Goal: Task Accomplishment & Management: Manage account settings

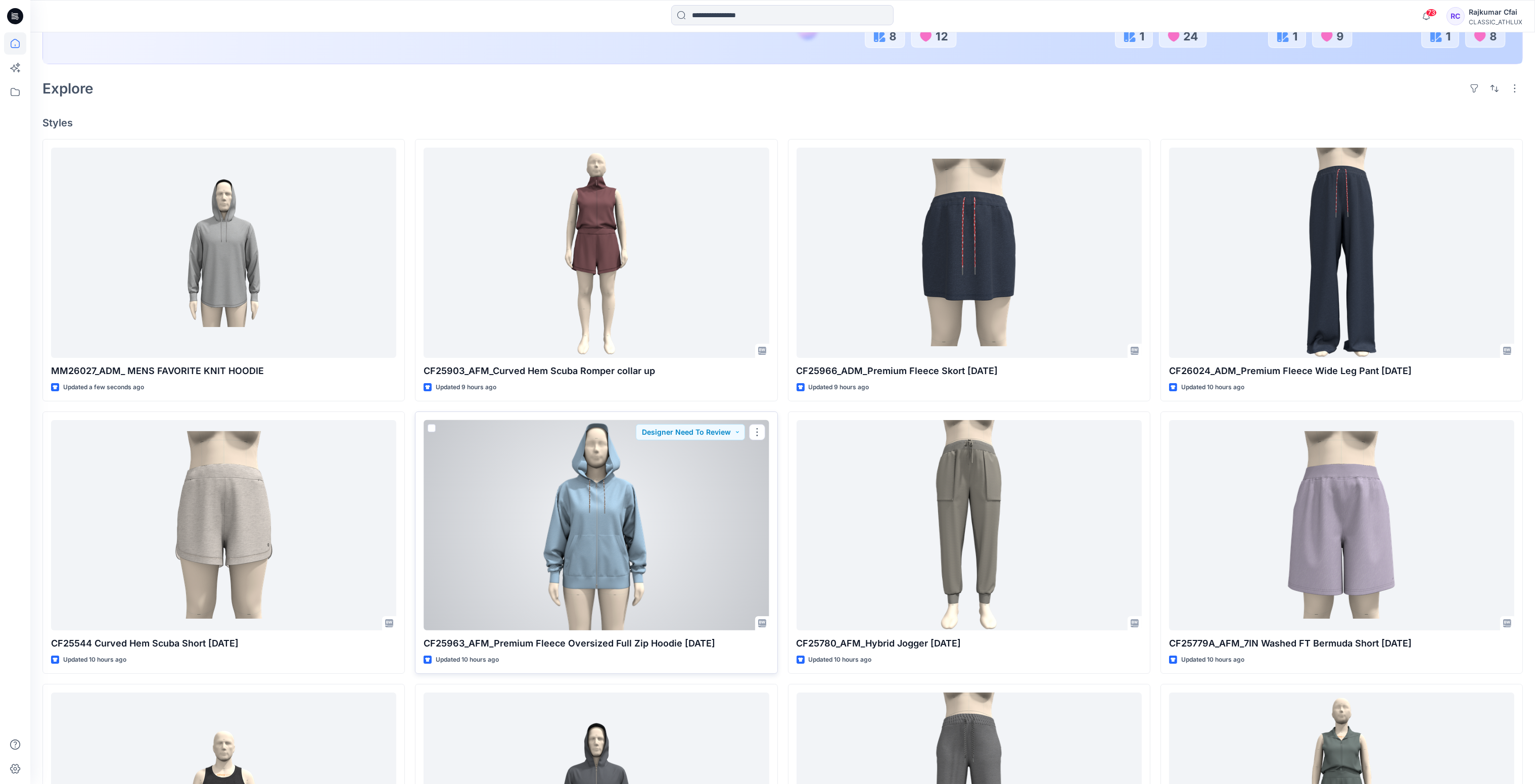
scroll to position [235, 0]
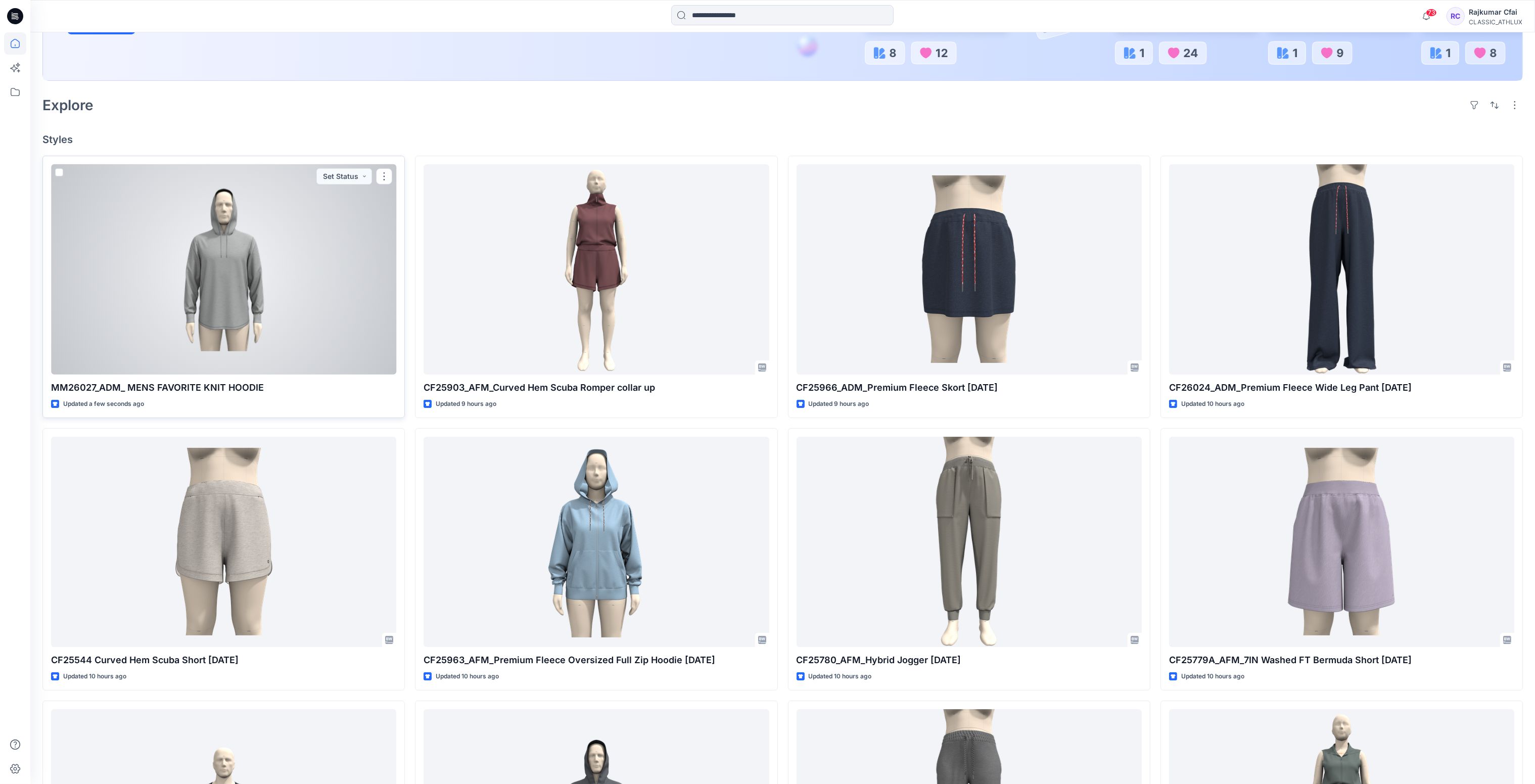
click at [338, 226] on div at bounding box center [223, 269] width 346 height 211
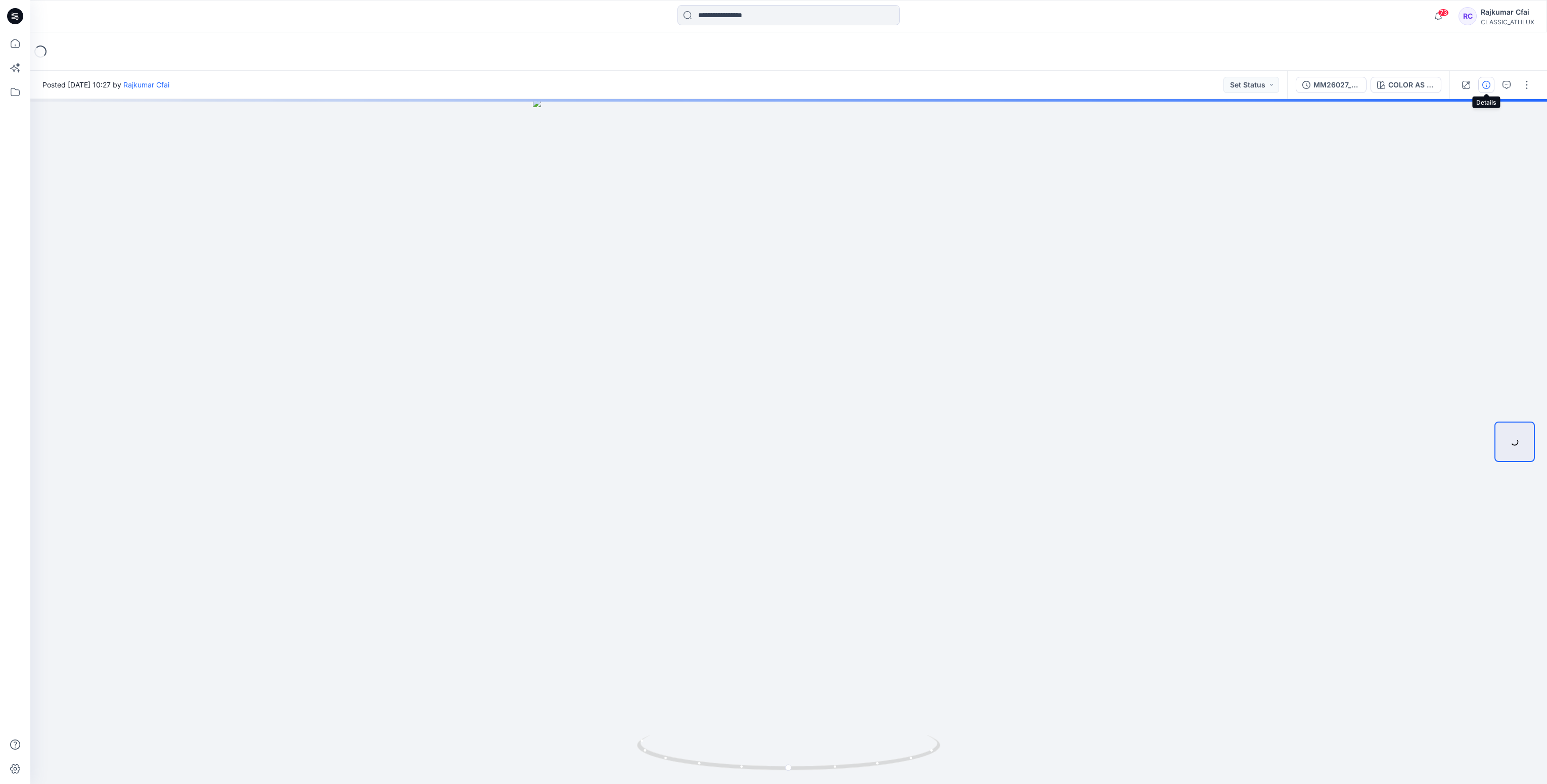
click at [1483, 87] on icon "button" at bounding box center [1485, 84] width 8 height 8
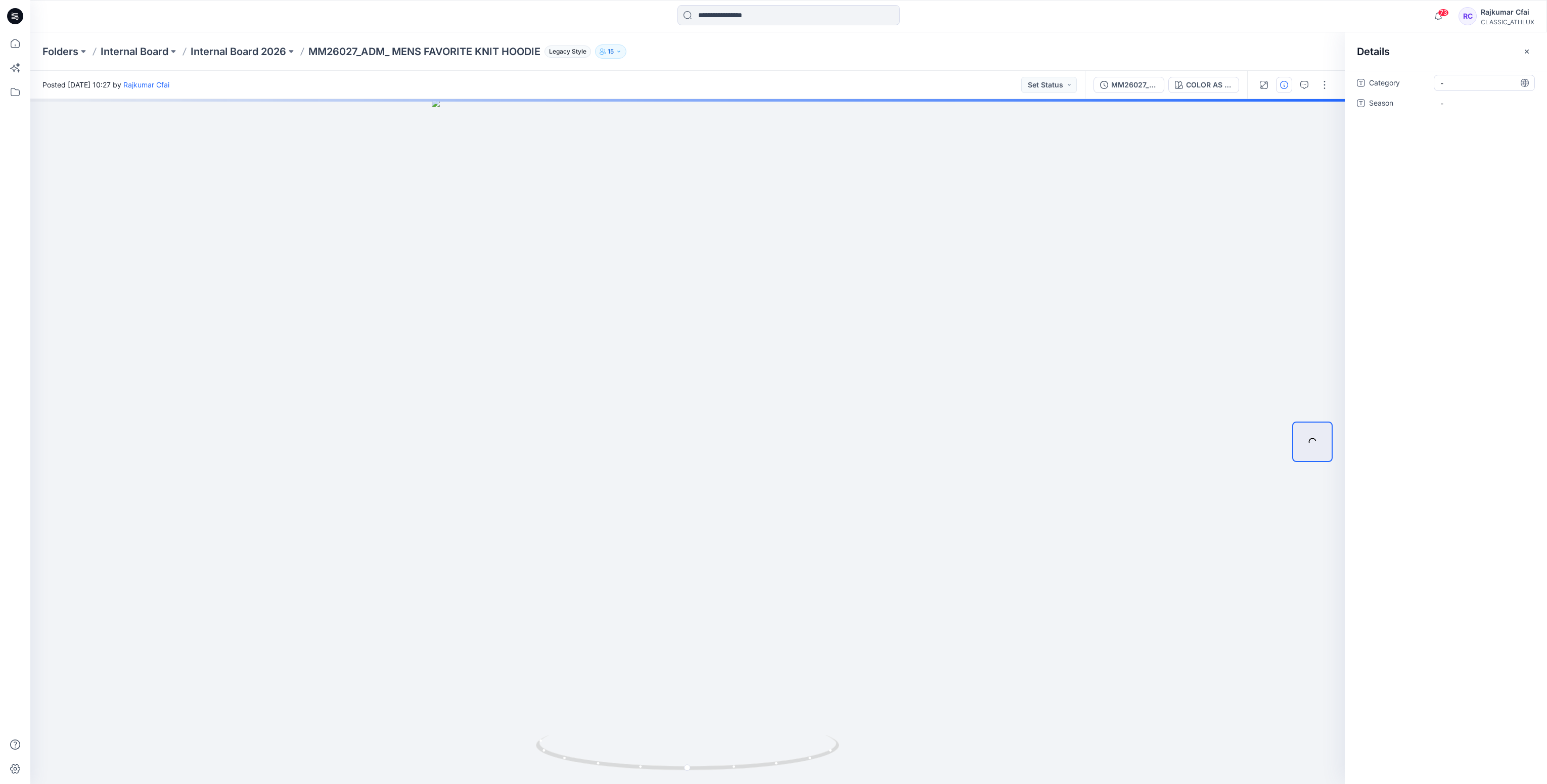
click at [1463, 84] on span "-" at bounding box center [1484, 83] width 88 height 11
type textarea "**********"
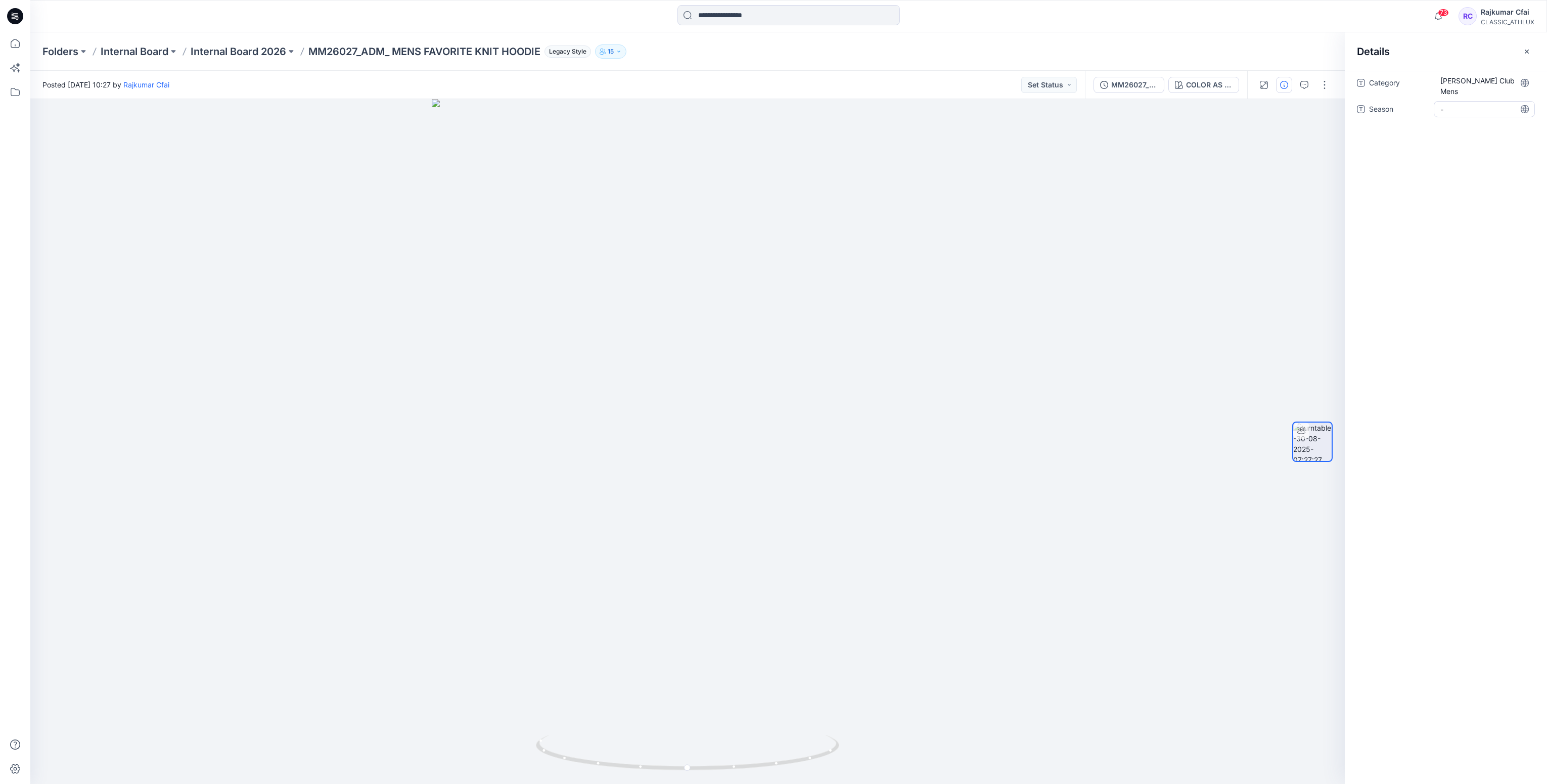
click at [1478, 104] on span "-" at bounding box center [1484, 109] width 88 height 11
type textarea "*******"
click at [989, 156] on div at bounding box center [688, 441] width 1314 height 685
click at [1069, 88] on button "Set Status" at bounding box center [1049, 85] width 55 height 16
click at [1024, 202] on p "Designer Need To Review" at bounding box center [1034, 198] width 57 height 14
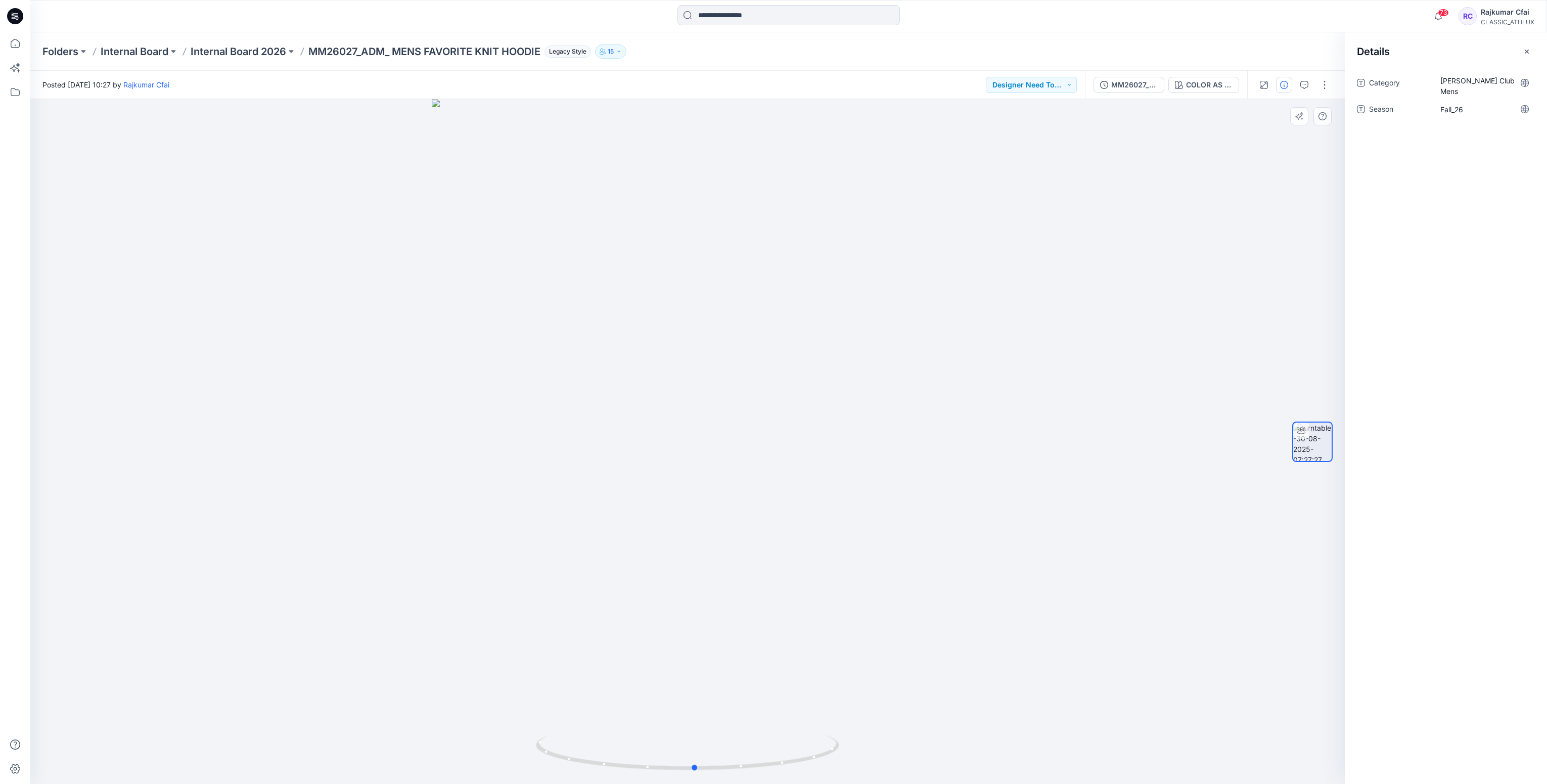
drag, startPoint x: 991, startPoint y: 601, endPoint x: 993, endPoint y: 611, distance: 10.2
click at [996, 618] on div at bounding box center [688, 441] width 1314 height 685
click at [14, 16] on icon at bounding box center [15, 16] width 16 height 16
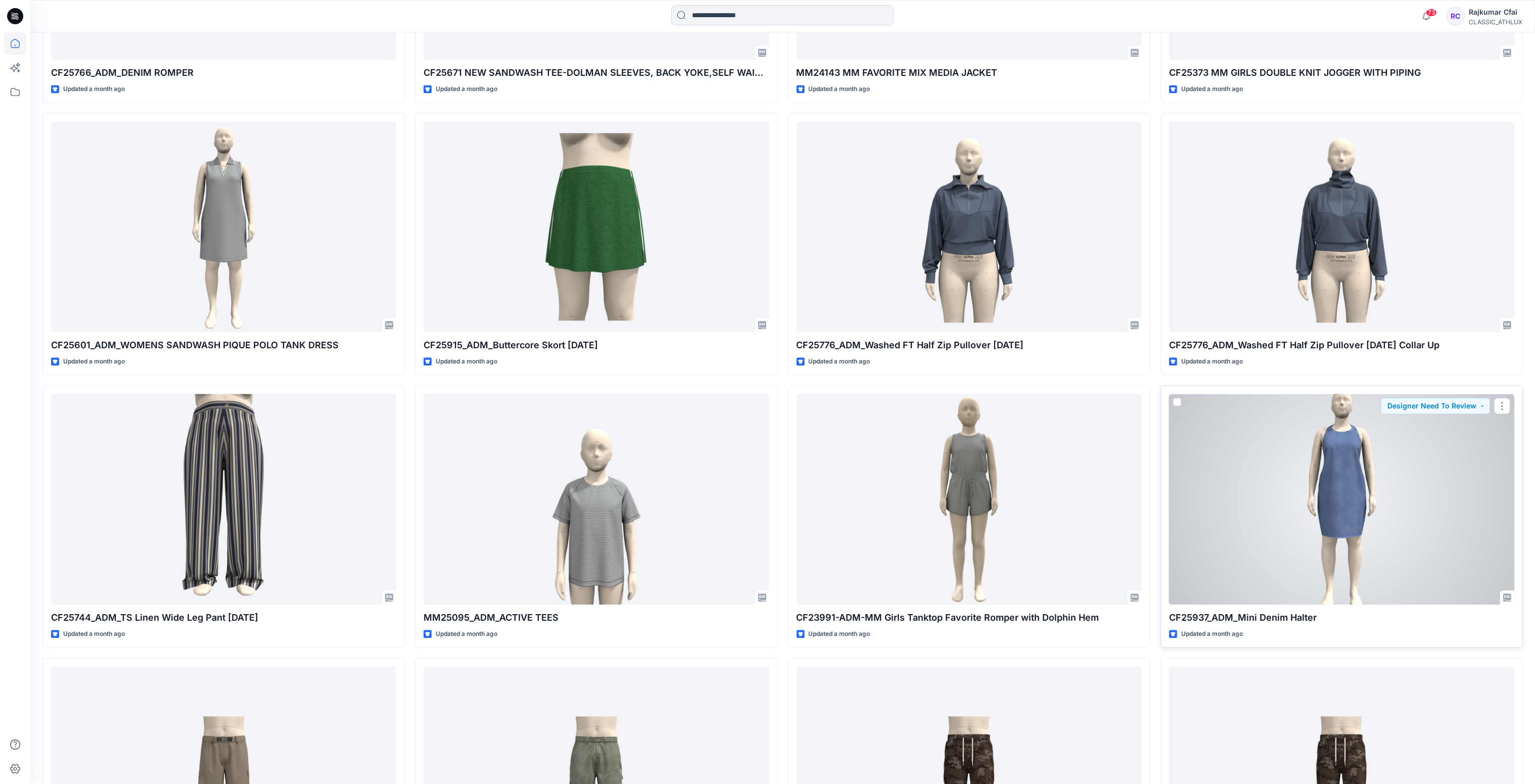
scroll to position [4624, 0]
